Goal: Information Seeking & Learning: Compare options

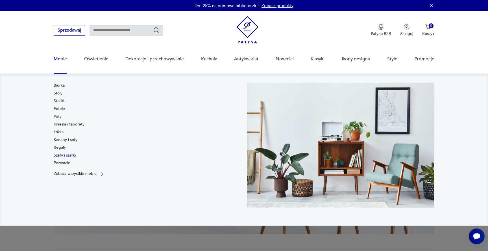
click at [67, 156] on link "Szafy i szafki" at bounding box center [65, 156] width 22 height 6
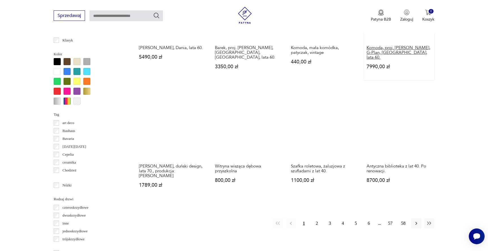
scroll to position [519, 0]
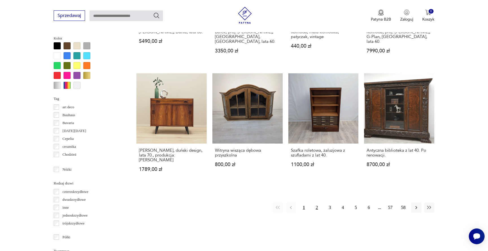
click at [312, 203] on button "2" at bounding box center [317, 208] width 10 height 10
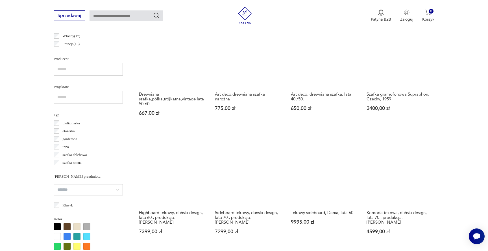
scroll to position [434, 0]
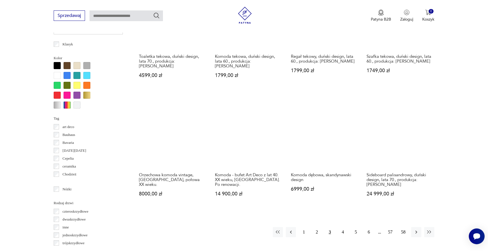
scroll to position [502, 0]
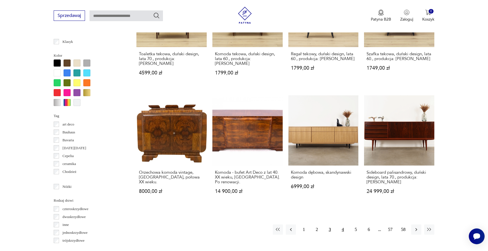
click at [343, 225] on button "4" at bounding box center [343, 230] width 10 height 10
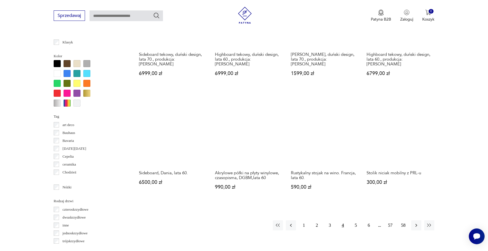
scroll to position [512, 0]
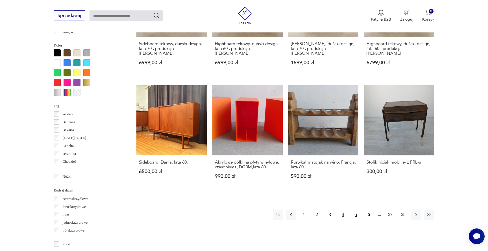
click at [354, 210] on button "5" at bounding box center [356, 215] width 10 height 10
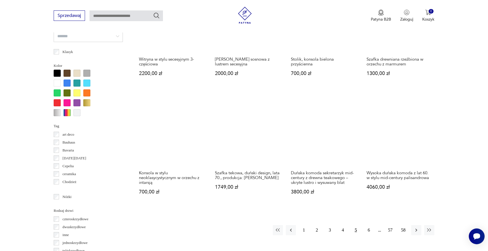
scroll to position [493, 0]
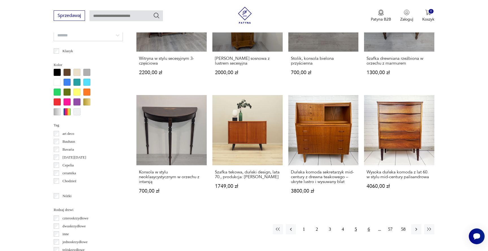
click at [369, 225] on button "6" at bounding box center [369, 230] width 10 height 10
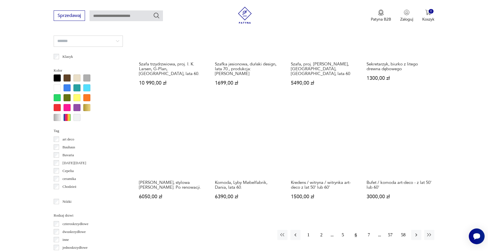
scroll to position [496, 0]
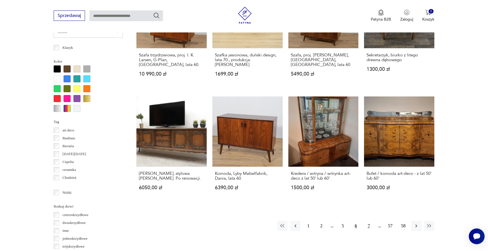
click at [367, 221] on button "7" at bounding box center [369, 226] width 10 height 10
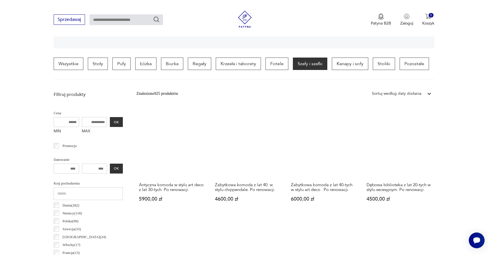
scroll to position [464, 0]
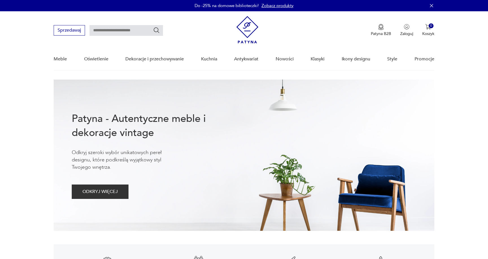
click at [118, 33] on input "text" at bounding box center [126, 30] width 73 height 11
type input "****"
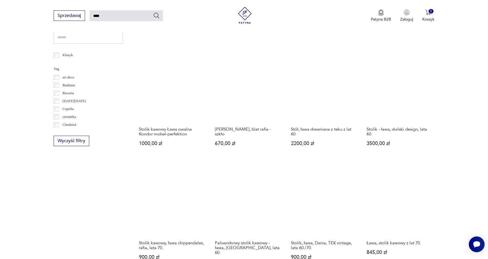
scroll to position [347, 0]
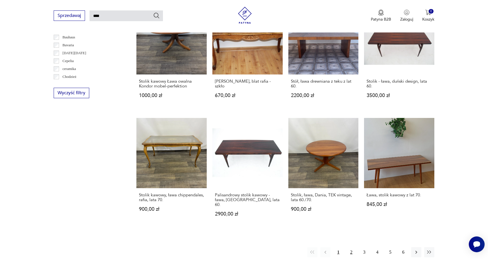
click at [352, 247] on button "2" at bounding box center [351, 252] width 10 height 10
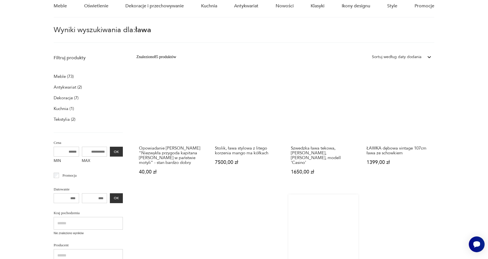
scroll to position [12, 0]
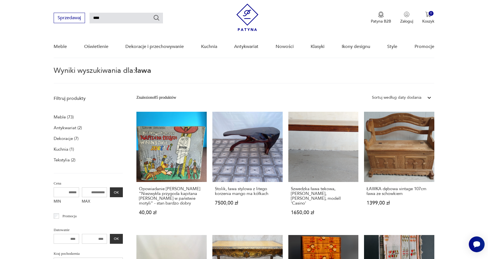
scroll to position [347, 0]
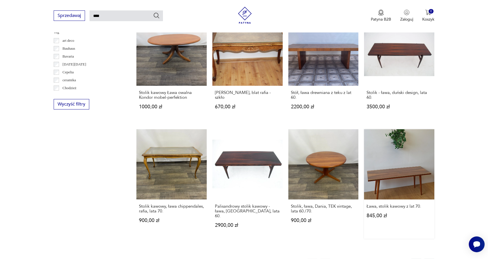
click at [364, 142] on link "Ława, stolik kawowy z lat 70. 845,00 zł" at bounding box center [399, 184] width 70 height 110
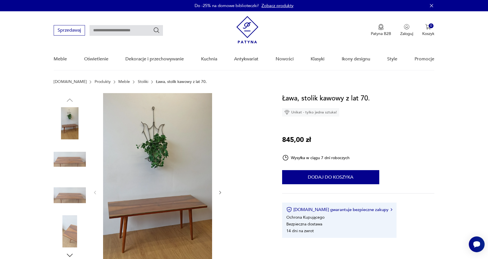
click at [156, 82] on p "Ława, stolik kawowy z lat 70." at bounding box center [181, 82] width 51 height 5
click at [138, 80] on link "Stoliki" at bounding box center [143, 82] width 10 height 5
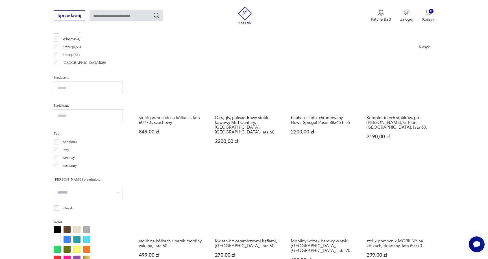
scroll to position [443, 0]
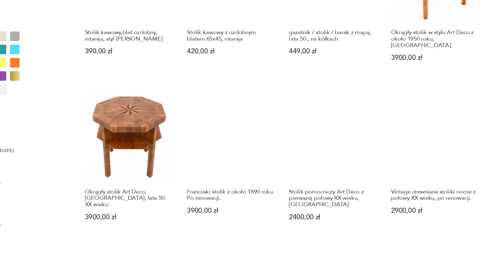
scroll to position [489, 0]
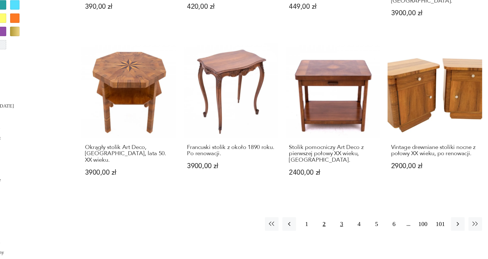
click at [325, 228] on button "3" at bounding box center [330, 233] width 10 height 10
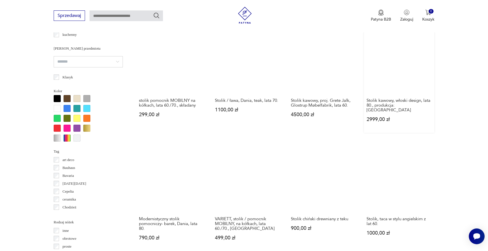
scroll to position [452, 0]
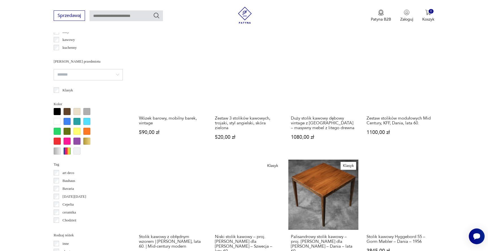
scroll to position [460, 0]
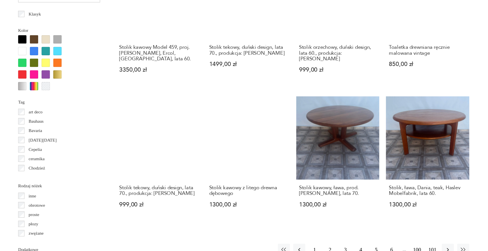
scroll to position [541, 0]
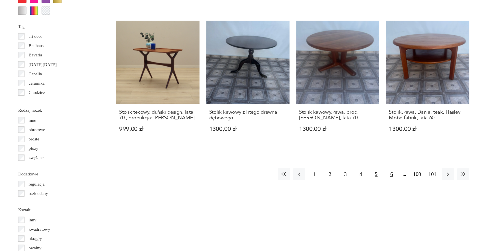
click at [364, 181] on button "6" at bounding box center [369, 186] width 10 height 10
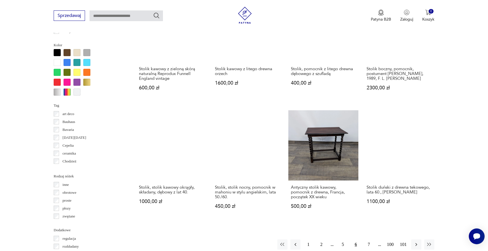
scroll to position [584, 0]
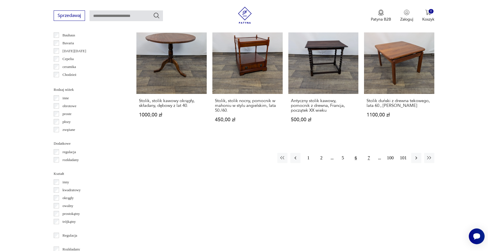
click at [365, 153] on button "7" at bounding box center [369, 158] width 10 height 10
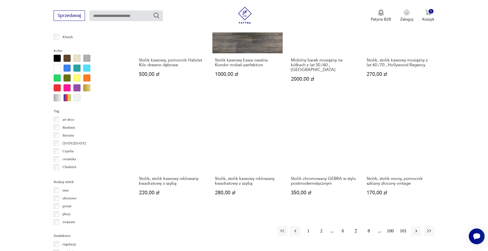
scroll to position [493, 0]
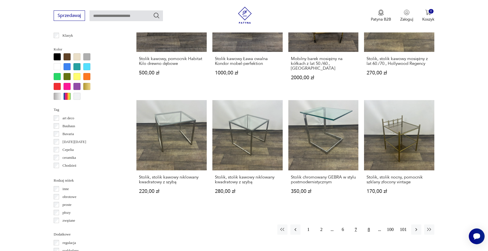
click at [367, 225] on button "8" at bounding box center [369, 230] width 10 height 10
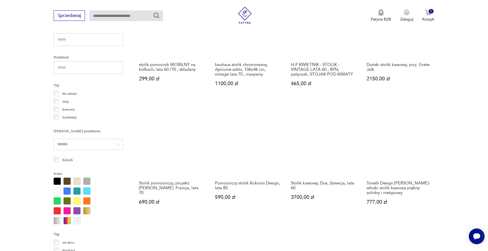
scroll to position [521, 0]
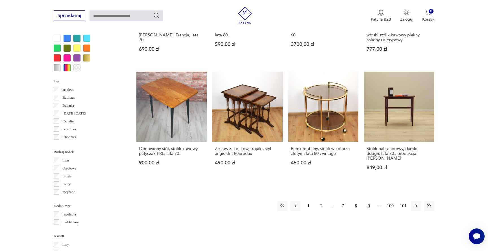
click at [369, 201] on button "9" at bounding box center [369, 206] width 10 height 10
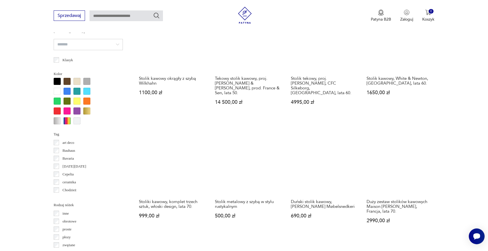
scroll to position [479, 0]
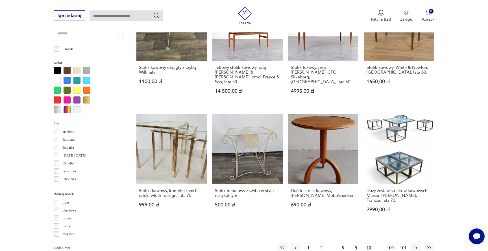
click at [371, 243] on button "10" at bounding box center [369, 248] width 10 height 10
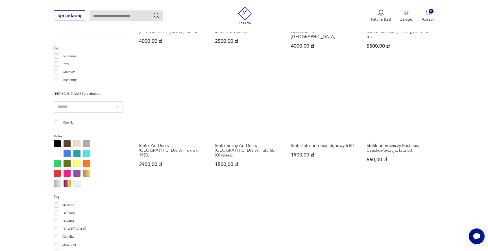
scroll to position [467, 0]
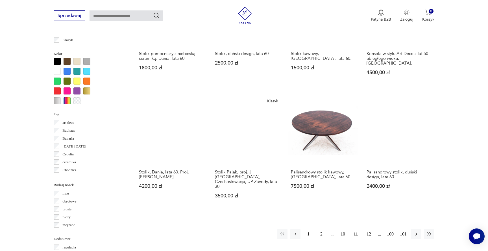
scroll to position [497, 0]
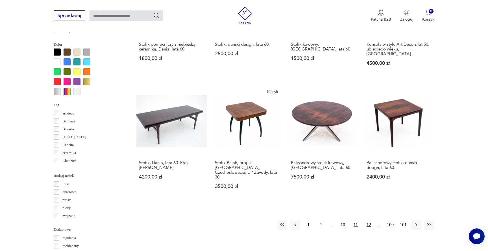
click at [369, 220] on button "12" at bounding box center [369, 225] width 10 height 10
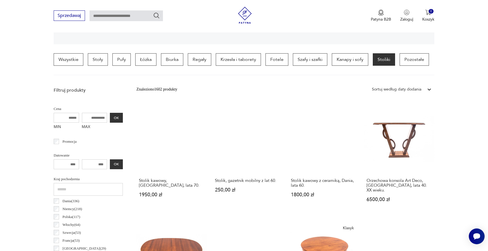
scroll to position [146, 0]
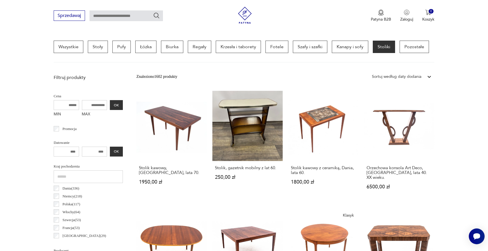
click at [83, 106] on input "MAX" at bounding box center [94, 105] width 25 height 10
type input "****"
click at [110, 106] on button "OK" at bounding box center [116, 105] width 13 height 10
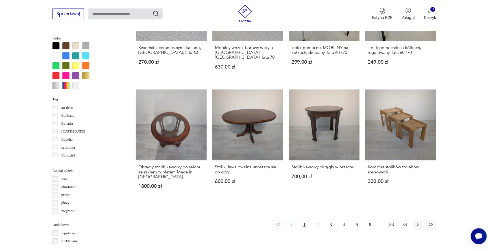
scroll to position [529, 0]
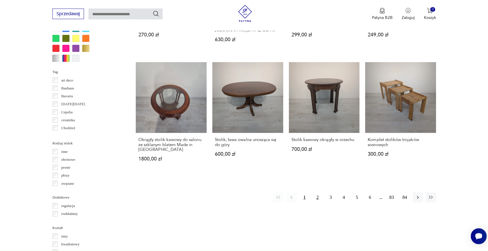
click at [314, 193] on button "2" at bounding box center [317, 198] width 10 height 10
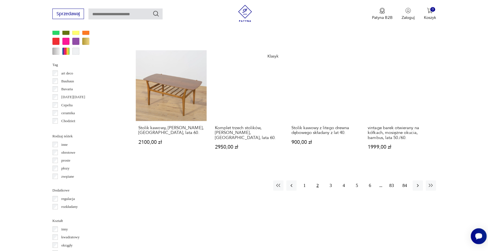
scroll to position [547, 0]
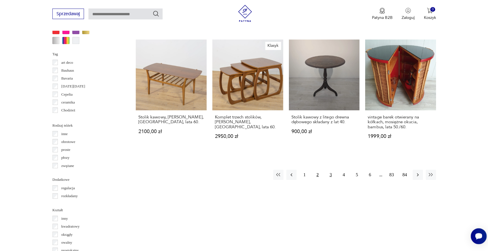
click at [327, 171] on button "3" at bounding box center [330, 176] width 10 height 10
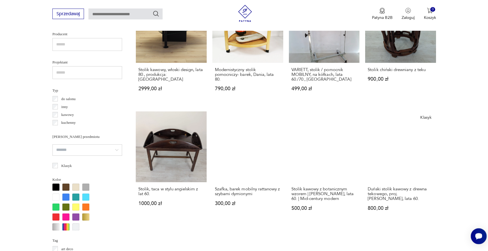
scroll to position [513, 0]
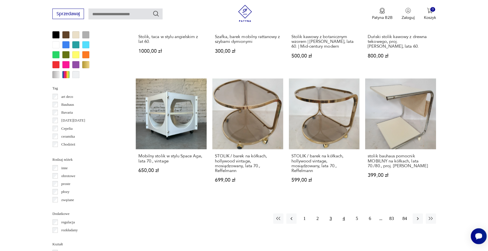
click at [339, 214] on button "4" at bounding box center [343, 219] width 10 height 10
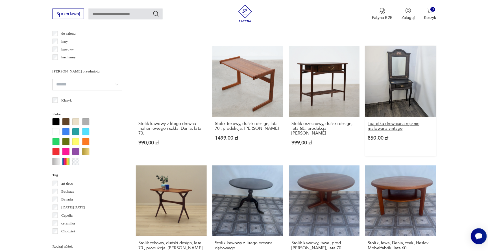
scroll to position [458, 0]
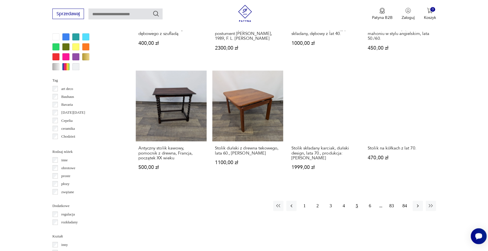
scroll to position [530, 0]
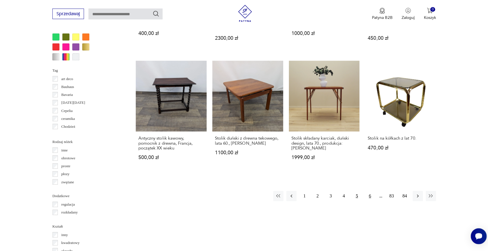
click at [365, 192] on button "6" at bounding box center [369, 197] width 10 height 10
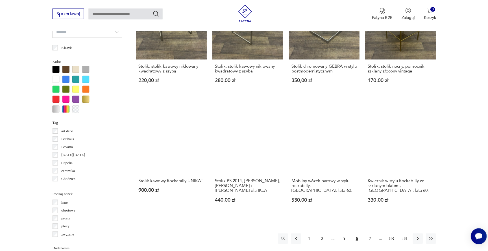
scroll to position [557, 0]
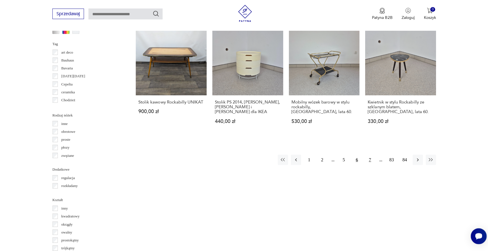
click at [366, 156] on button "7" at bounding box center [369, 161] width 10 height 10
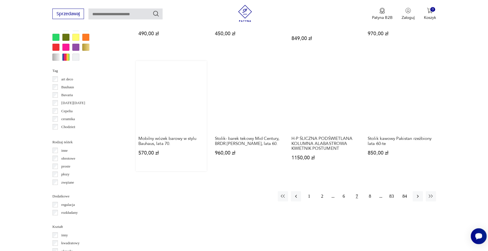
scroll to position [549, 0]
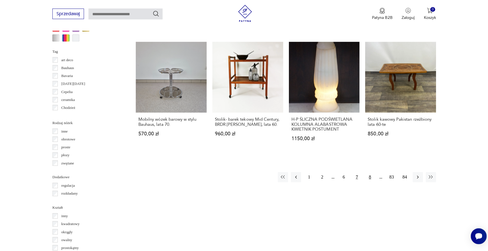
click at [368, 173] on button "8" at bounding box center [369, 178] width 10 height 10
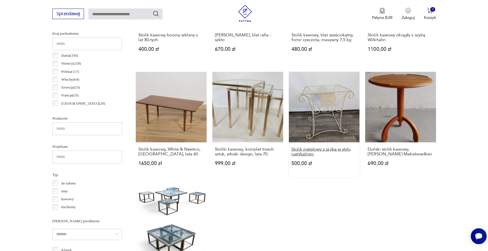
scroll to position [473, 0]
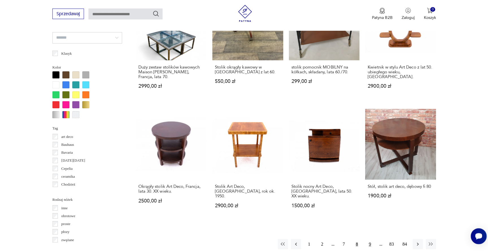
click at [367, 240] on button "9" at bounding box center [369, 245] width 10 height 10
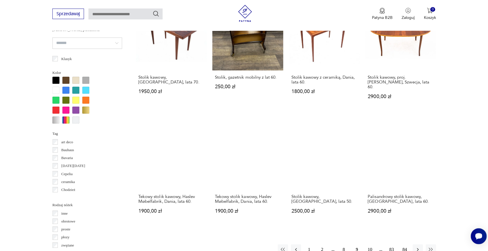
scroll to position [555, 0]
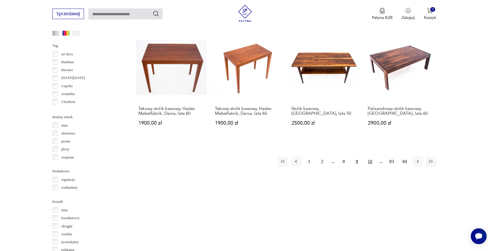
click at [366, 157] on button "10" at bounding box center [369, 162] width 10 height 10
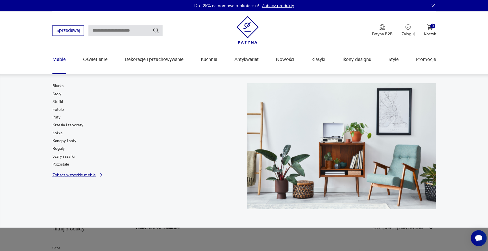
click at [63, 173] on p "Zobacz wszystkie meble" at bounding box center [75, 174] width 43 height 4
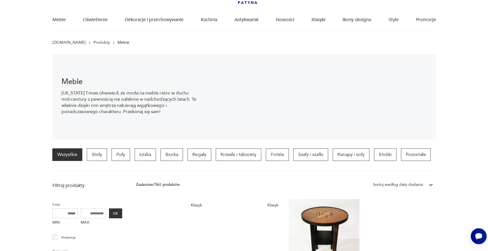
scroll to position [56, 0]
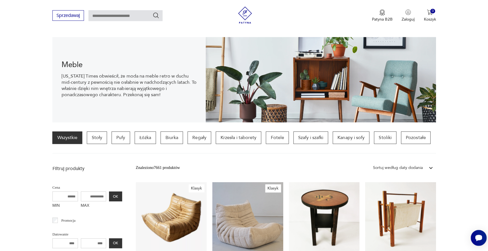
click at [86, 197] on input "MAX" at bounding box center [94, 195] width 25 height 10
type input "****"
click at [110, 193] on button "OK" at bounding box center [116, 195] width 13 height 10
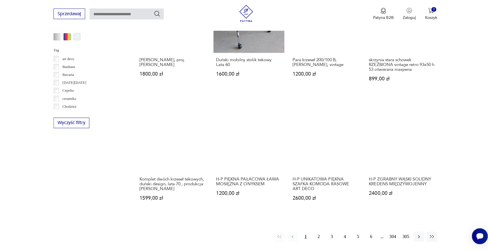
scroll to position [513, 0]
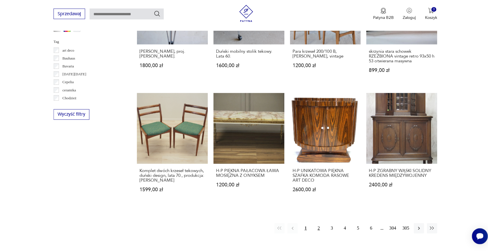
click at [314, 224] on button "2" at bounding box center [317, 229] width 10 height 10
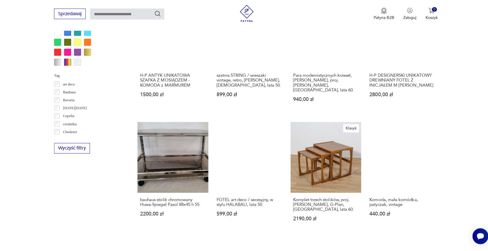
scroll to position [487, 0]
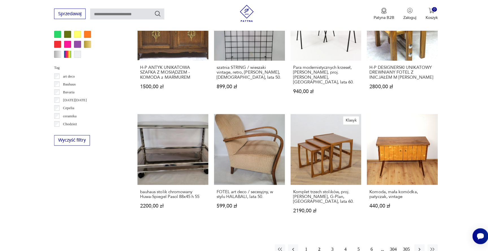
click at [327, 245] on button "3" at bounding box center [330, 250] width 10 height 10
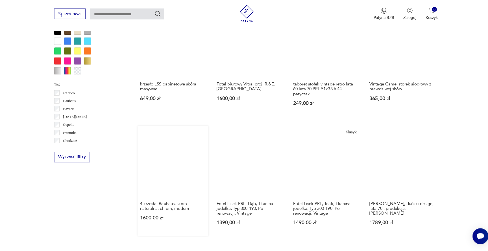
scroll to position [485, 0]
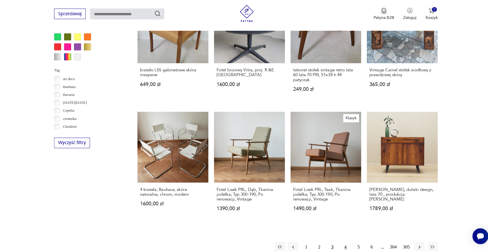
click at [340, 242] on button "4" at bounding box center [343, 247] width 10 height 10
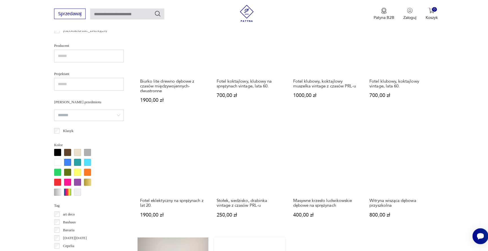
scroll to position [497, 0]
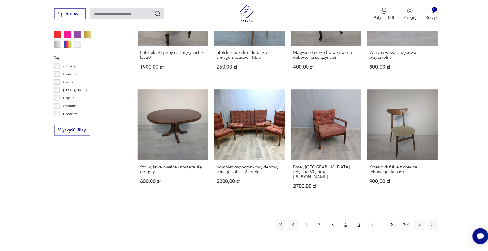
click at [355, 220] on button "5" at bounding box center [356, 225] width 10 height 10
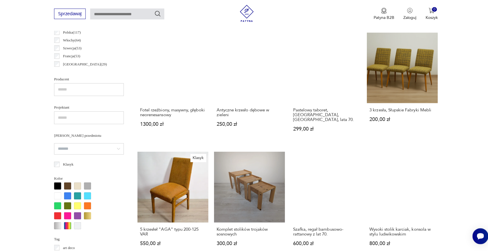
scroll to position [456, 0]
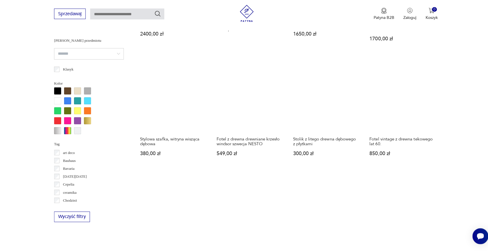
scroll to position [465, 0]
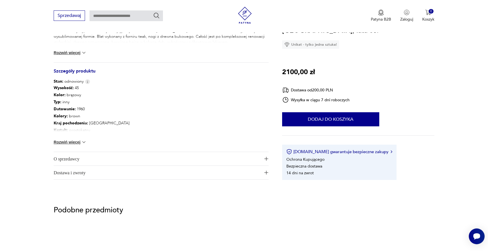
scroll to position [251, 0]
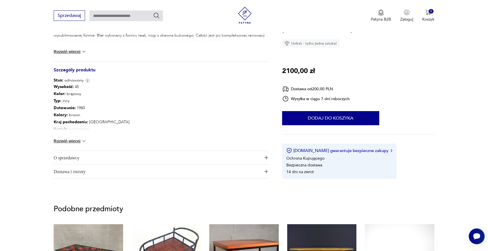
click at [72, 142] on button "Rozwiń więcej" at bounding box center [70, 141] width 33 height 6
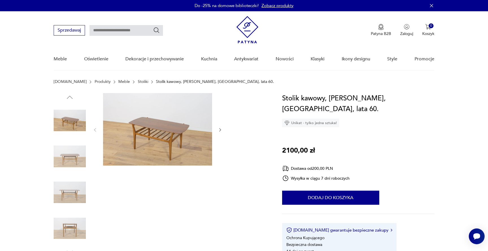
scroll to position [0, 0]
click at [164, 131] on img at bounding box center [157, 129] width 109 height 73
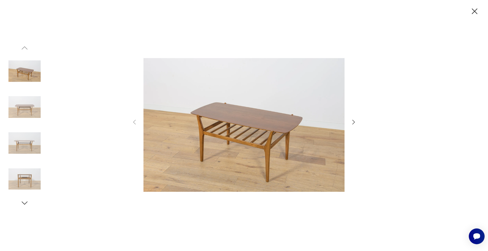
click at [352, 122] on icon "button" at bounding box center [353, 122] width 7 height 7
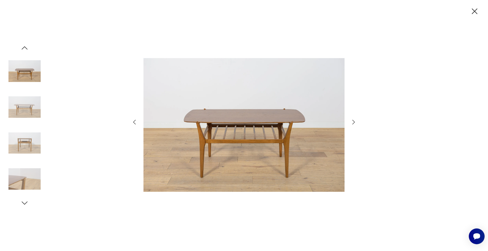
click at [352, 122] on icon "button" at bounding box center [353, 122] width 7 height 7
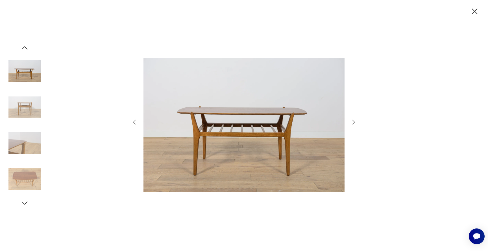
click at [352, 122] on icon "button" at bounding box center [353, 122] width 7 height 7
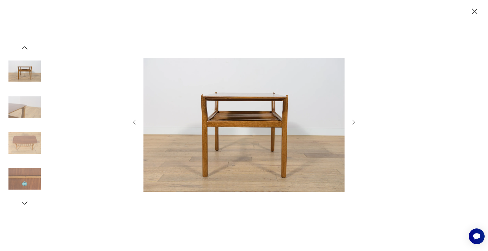
click at [352, 122] on icon "button" at bounding box center [353, 122] width 7 height 7
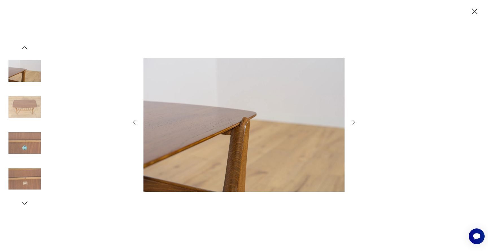
click at [352, 122] on icon "button" at bounding box center [353, 122] width 7 height 7
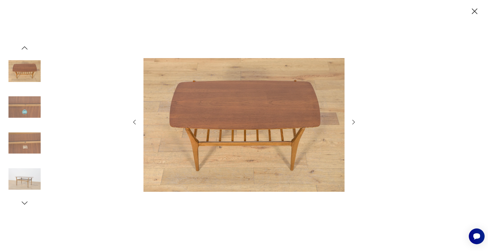
click at [476, 9] on icon "button" at bounding box center [475, 11] width 10 height 10
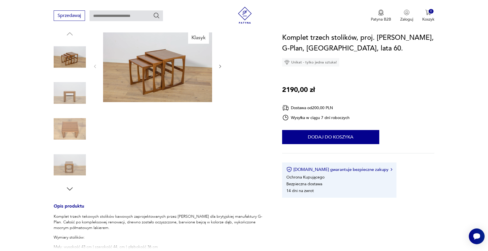
scroll to position [81, 0]
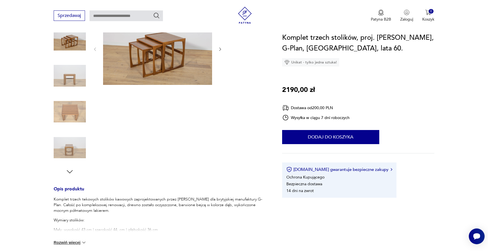
click at [66, 119] on img at bounding box center [70, 112] width 32 height 32
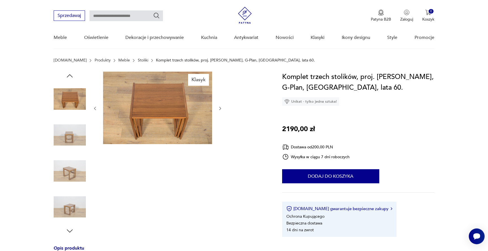
scroll to position [17, 0]
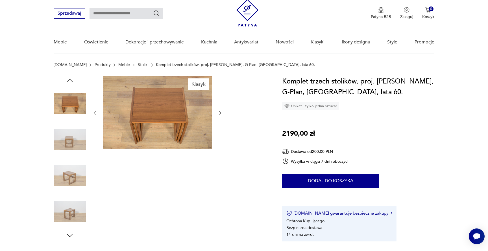
click at [68, 129] on img at bounding box center [70, 140] width 32 height 32
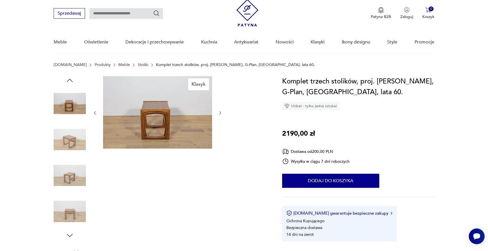
click at [66, 144] on img at bounding box center [70, 140] width 32 height 32
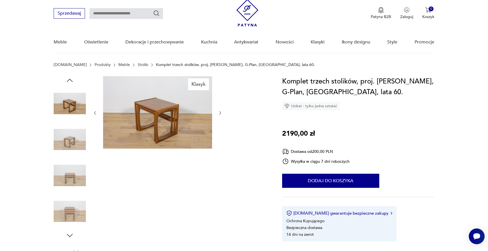
click at [65, 160] on img at bounding box center [70, 176] width 32 height 32
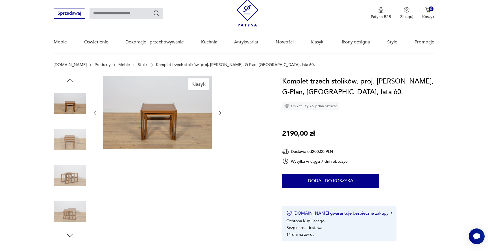
click at [64, 184] on img at bounding box center [70, 176] width 32 height 32
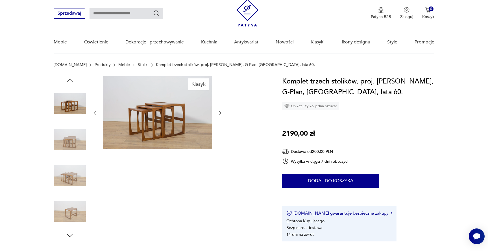
click at [65, 177] on img at bounding box center [70, 176] width 32 height 32
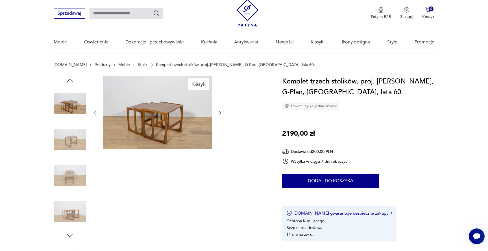
click at [67, 182] on img at bounding box center [70, 176] width 32 height 32
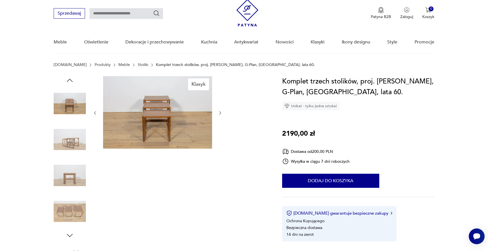
click at [68, 171] on img at bounding box center [70, 176] width 32 height 32
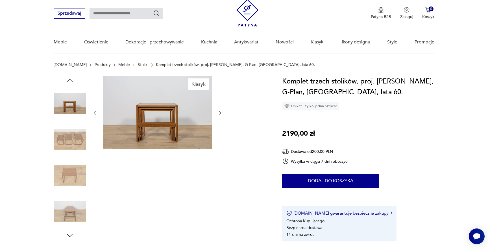
click at [69, 147] on img at bounding box center [70, 140] width 32 height 32
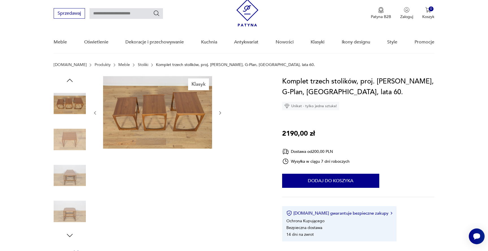
click at [70, 180] on img at bounding box center [70, 176] width 32 height 32
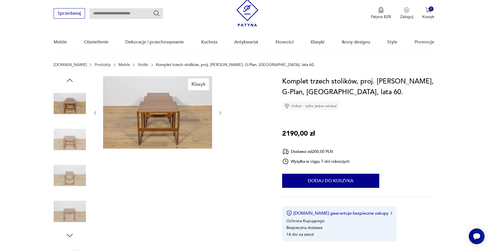
click at [70, 180] on img at bounding box center [70, 176] width 32 height 32
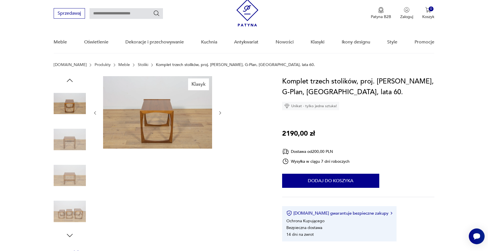
click at [71, 158] on div at bounding box center [70, 158] width 32 height 141
click at [70, 144] on img at bounding box center [70, 140] width 32 height 32
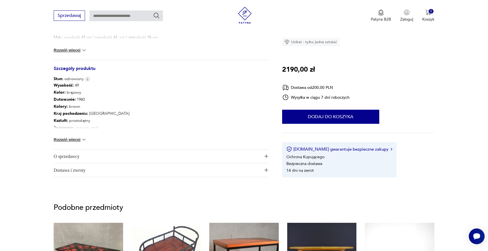
scroll to position [391, 0]
